Goal: Find contact information: Find contact information

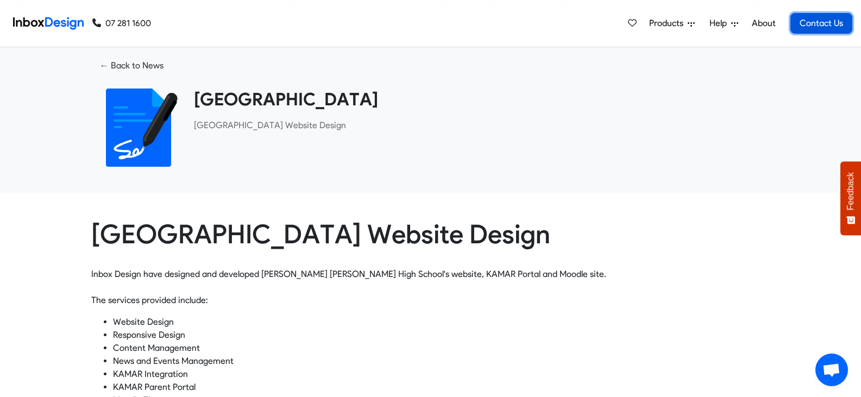
click at [817, 19] on link "Contact Us" at bounding box center [821, 23] width 62 height 21
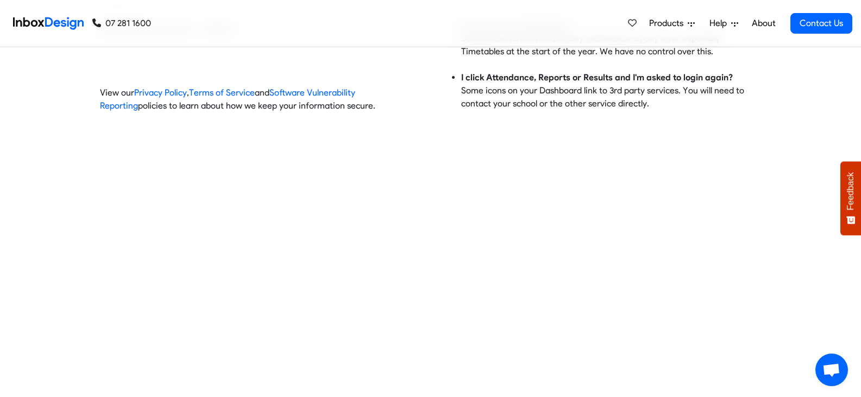
scroll to position [543, 0]
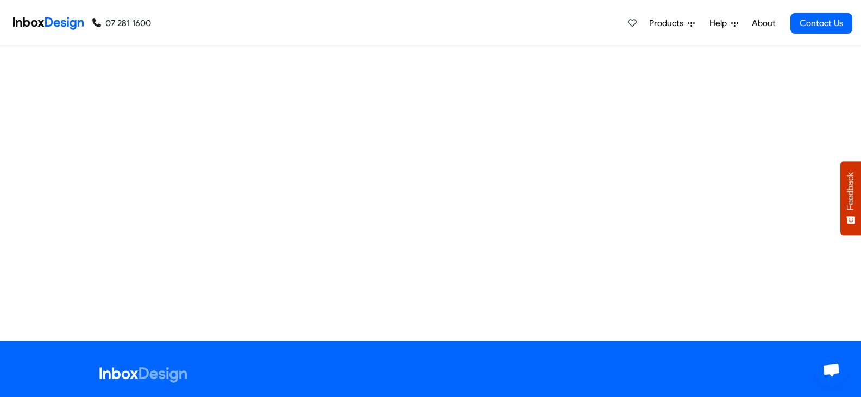
click at [128, 23] on link "07 281 1600" at bounding box center [121, 23] width 59 height 13
